Goal: Check status: Check status

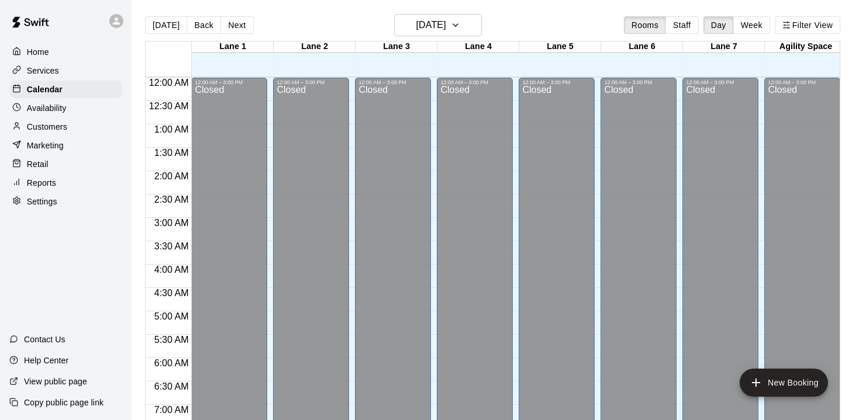
scroll to position [494, 0]
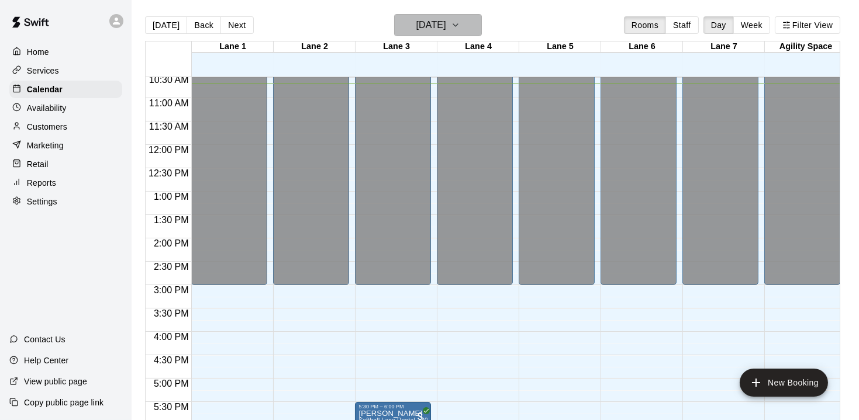
click at [460, 28] on icon "button" at bounding box center [455, 25] width 9 height 14
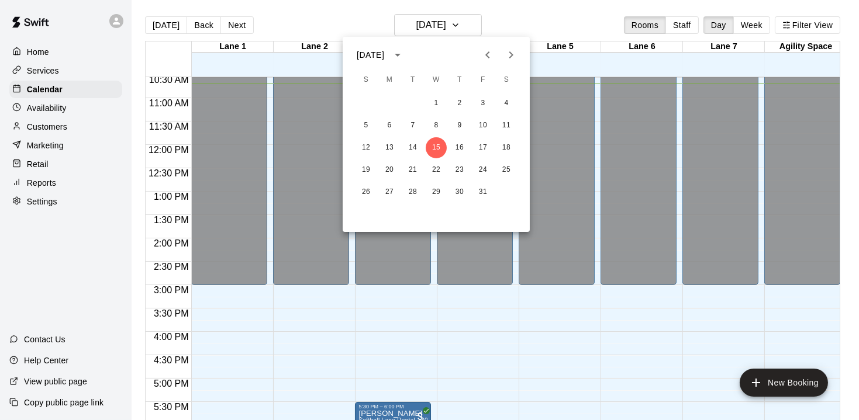
click at [405, 57] on icon "calendar view is open, switch to year view" at bounding box center [398, 55] width 14 height 14
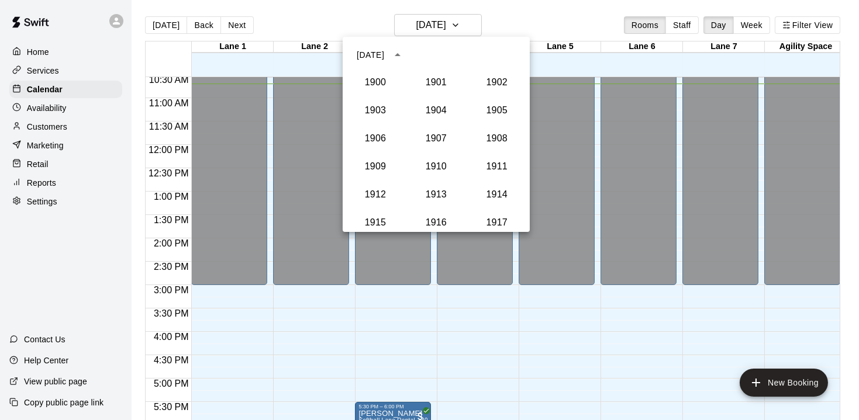
scroll to position [1082, 0]
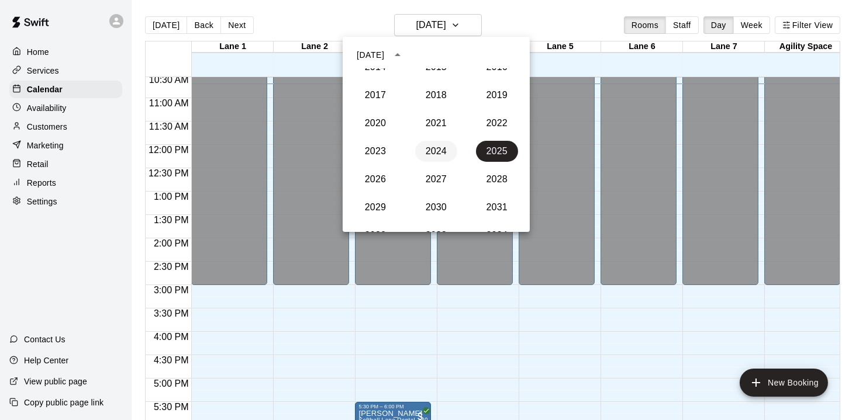
click at [440, 156] on button "2024" at bounding box center [436, 151] width 42 height 21
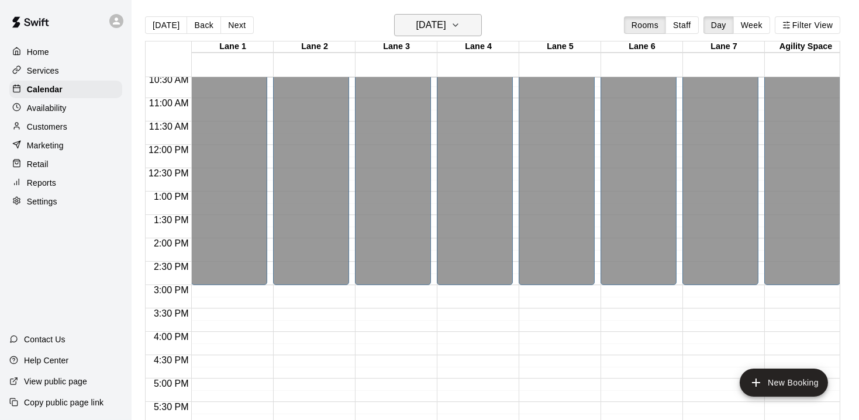
click at [460, 26] on icon "button" at bounding box center [455, 25] width 9 height 14
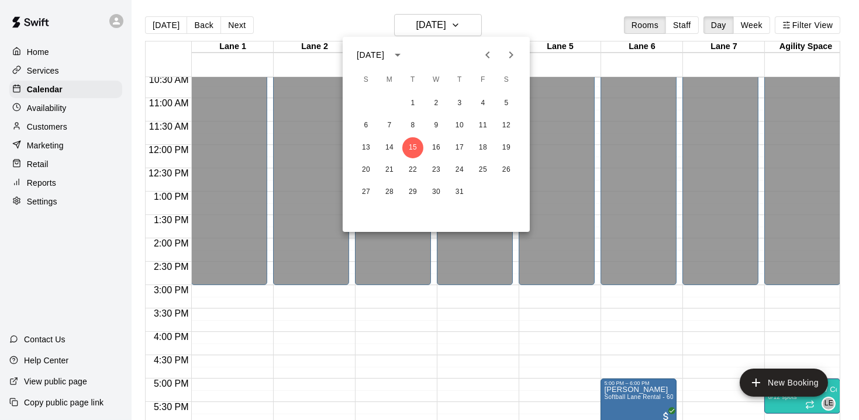
click at [510, 54] on icon "Next month" at bounding box center [511, 55] width 14 height 14
click at [438, 191] on button "27" at bounding box center [436, 192] width 21 height 21
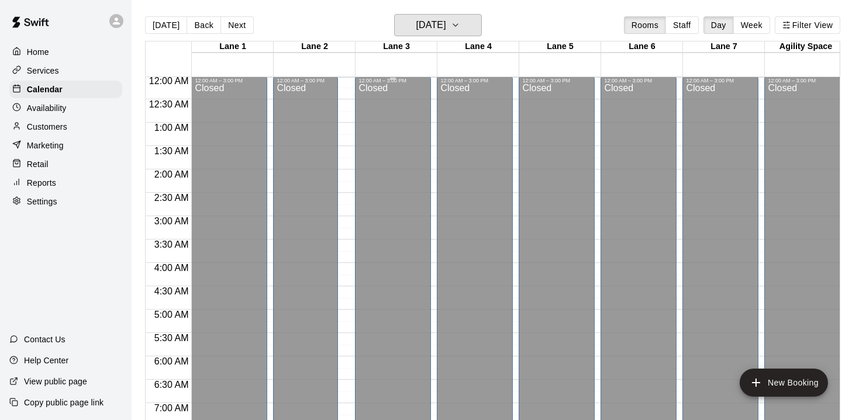
scroll to position [0, 0]
click at [287, 18] on div "Today Back Next Wednesday Nov 27 Rooms Staff Day Week Filter View" at bounding box center [492, 27] width 695 height 27
click at [460, 28] on icon "button" at bounding box center [455, 25] width 9 height 14
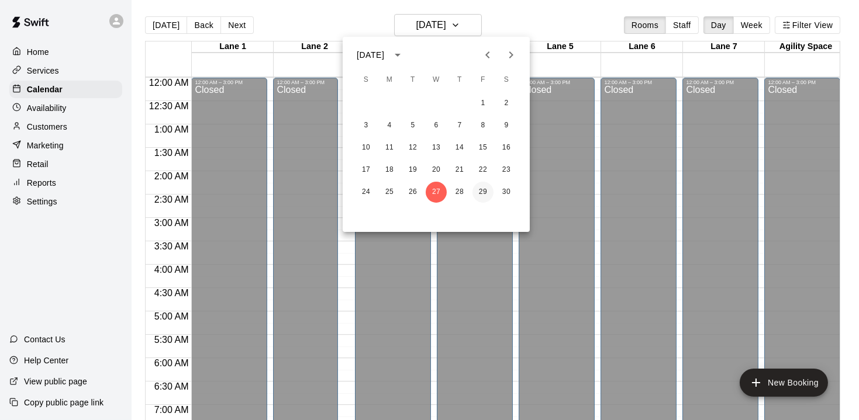
click at [481, 191] on button "29" at bounding box center [482, 192] width 21 height 21
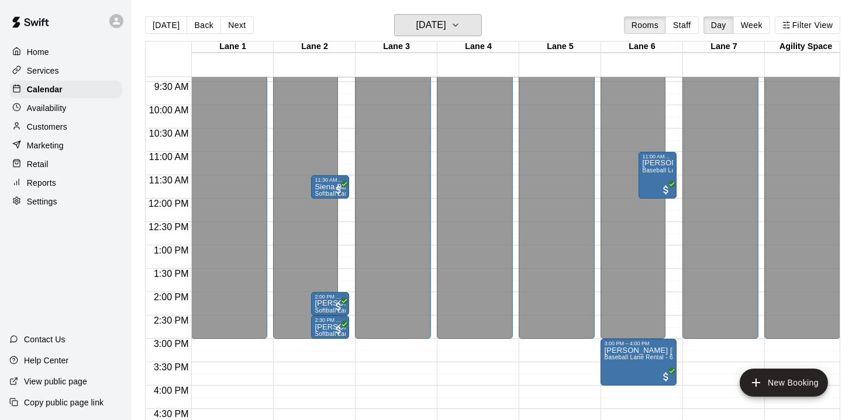
scroll to position [441, 0]
